Goal: Find contact information

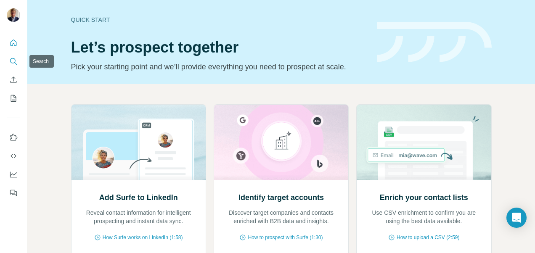
click at [14, 59] on icon "Search" at bounding box center [12, 60] width 5 height 5
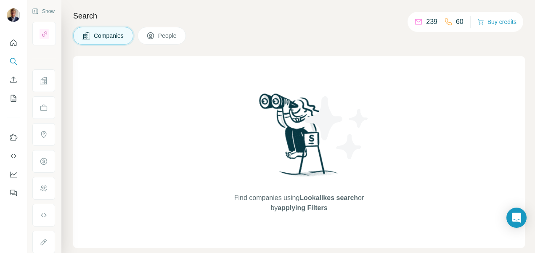
click at [242, 80] on div "Find companies using Lookalikes search or by applying Filters" at bounding box center [298, 152] width 151 height 192
click at [90, 31] on button "Companies" at bounding box center [103, 36] width 60 height 18
click at [136, 88] on div "Find companies using Lookalikes search or by applying Filters" at bounding box center [298, 152] width 451 height 192
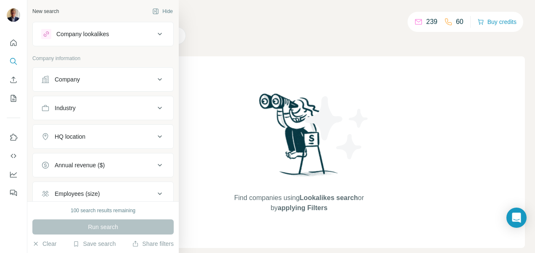
click at [155, 77] on icon at bounding box center [160, 79] width 10 height 10
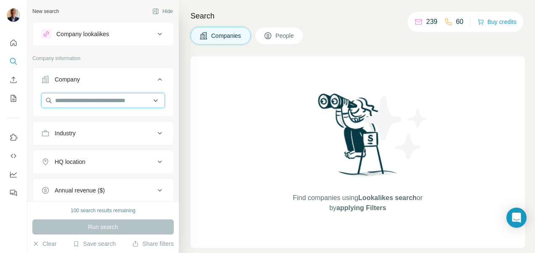
click at [114, 103] on input "text" at bounding box center [103, 100] width 124 height 15
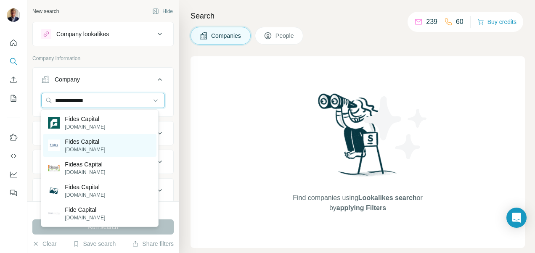
type input "**********"
click at [88, 143] on p "Fides Capital" at bounding box center [85, 141] width 40 height 8
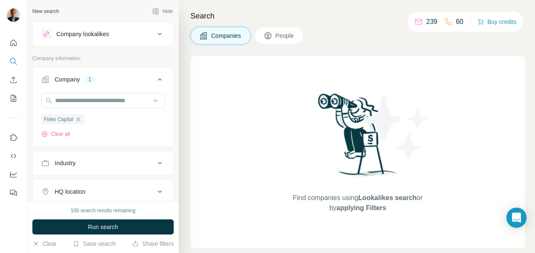
click at [102, 224] on span "Run search" at bounding box center [103, 227] width 30 height 8
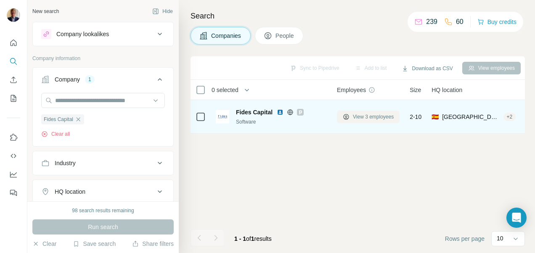
click at [376, 117] on span "View 3 employees" at bounding box center [373, 117] width 41 height 8
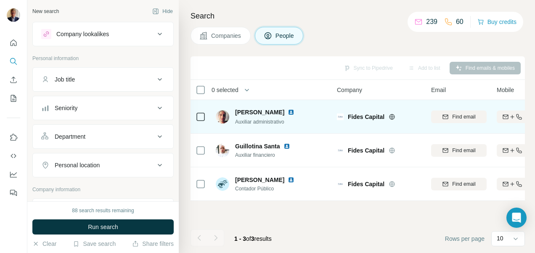
click at [281, 111] on span "[PERSON_NAME]" at bounding box center [259, 112] width 49 height 8
drag, startPoint x: 281, startPoint y: 111, endPoint x: 303, endPoint y: 112, distance: 21.5
click at [294, 112] on img at bounding box center [290, 112] width 7 height 7
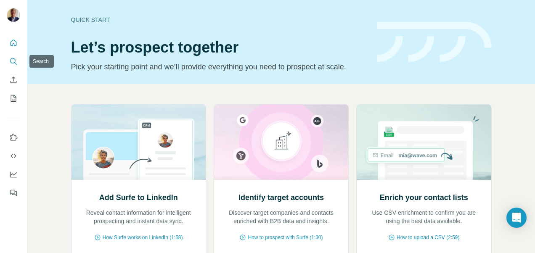
click at [18, 64] on button "Search" at bounding box center [13, 61] width 13 height 15
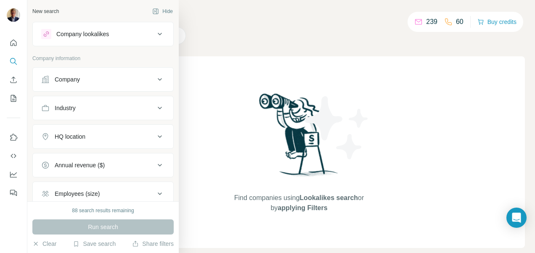
click at [155, 79] on icon at bounding box center [160, 79] width 10 height 10
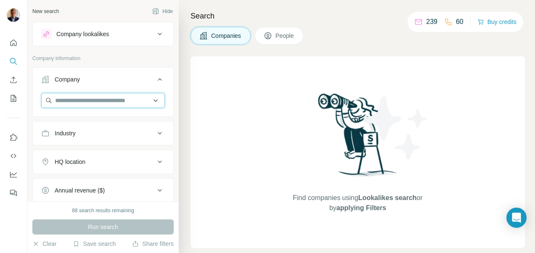
click at [111, 105] on input "text" at bounding box center [103, 100] width 124 height 15
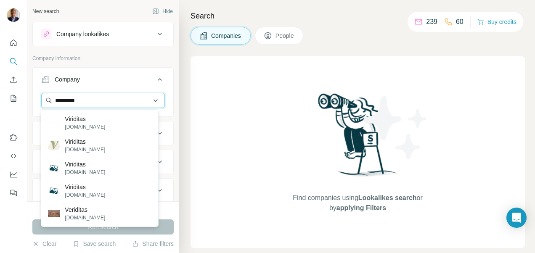
click at [93, 98] on input "*********" at bounding box center [103, 100] width 124 height 15
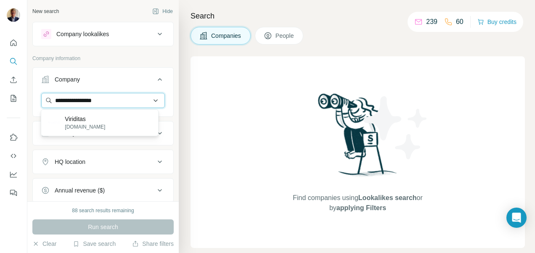
type input "**********"
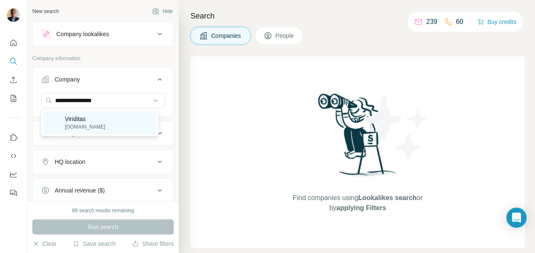
click at [77, 124] on p "[DOMAIN_NAME]" at bounding box center [85, 127] width 40 height 8
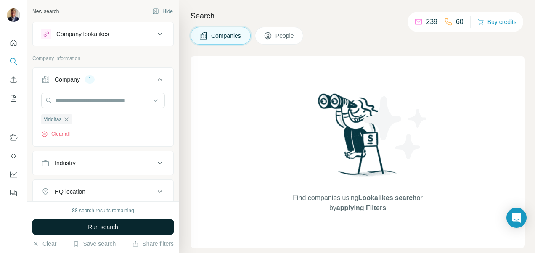
click at [95, 223] on span "Run search" at bounding box center [103, 227] width 30 height 8
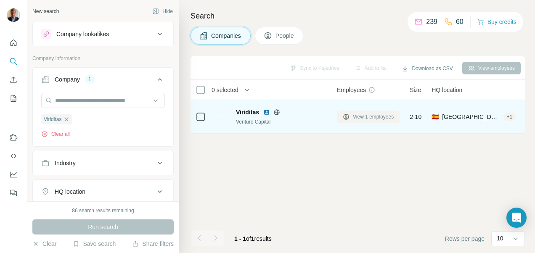
click at [371, 118] on span "View 1 employees" at bounding box center [373, 117] width 41 height 8
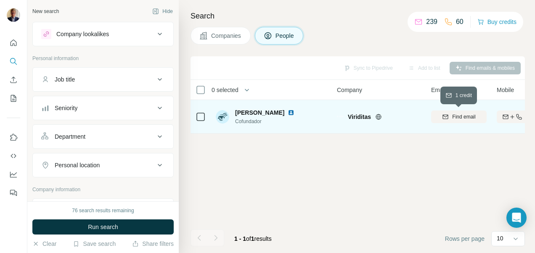
click at [446, 114] on icon "button" at bounding box center [445, 116] width 7 height 7
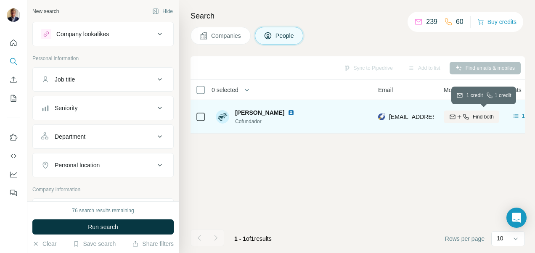
scroll to position [0, 66]
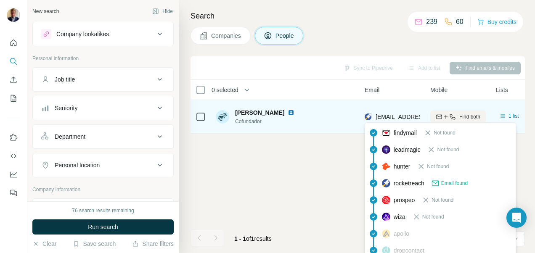
click at [409, 116] on span "[EMAIL_ADDRESS][DOMAIN_NAME]" at bounding box center [425, 116] width 100 height 7
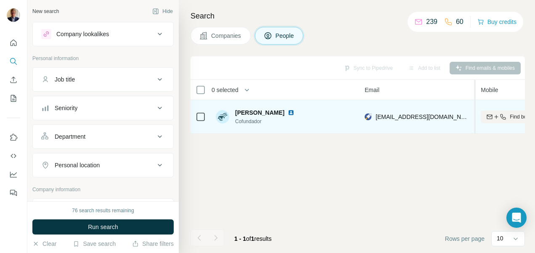
drag, startPoint x: 424, startPoint y: 103, endPoint x: 475, endPoint y: 105, distance: 51.3
click at [475, 105] on table "0 selected People Company Email Mobile Lists Personal location Seniority Depart…" at bounding box center [510, 107] width 773 height 54
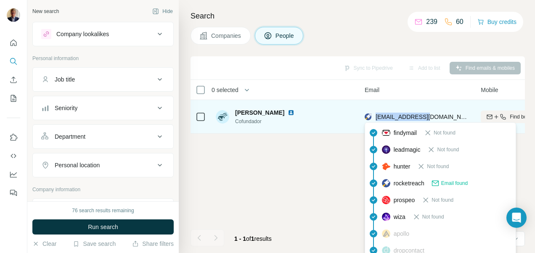
drag, startPoint x: 434, startPoint y: 115, endPoint x: 375, endPoint y: 116, distance: 58.9
click at [375, 116] on div "[EMAIL_ADDRESS][DOMAIN_NAME]" at bounding box center [417, 116] width 106 height 23
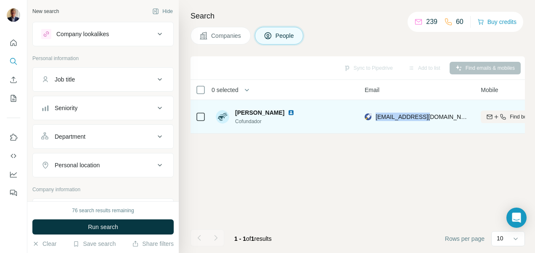
copy span "[EMAIL_ADDRESS][DOMAIN_NAME]"
